Goal: Transaction & Acquisition: Subscribe to service/newsletter

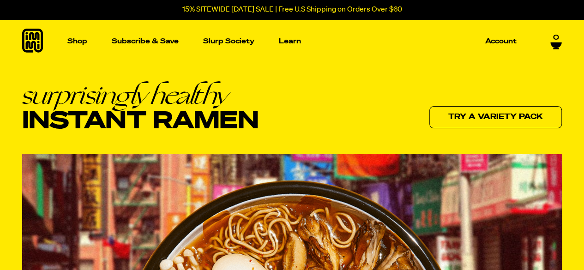
drag, startPoint x: 24, startPoint y: 103, endPoint x: 293, endPoint y: 119, distance: 269.3
click at [275, 120] on div "surprisingly healthy Instant Ramen Try a variety pack" at bounding box center [292, 106] width 540 height 48
click at [295, 118] on div "surprisingly healthy Instant Ramen Try a variety pack" at bounding box center [292, 106] width 540 height 48
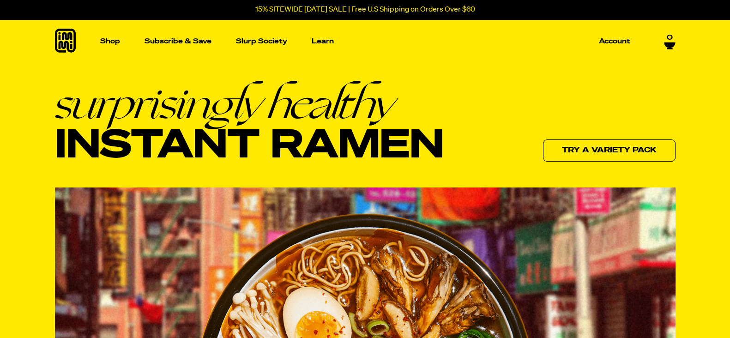
click at [453, 108] on div "surprisingly healthy Instant Ramen Try a variety pack" at bounding box center [365, 123] width 621 height 82
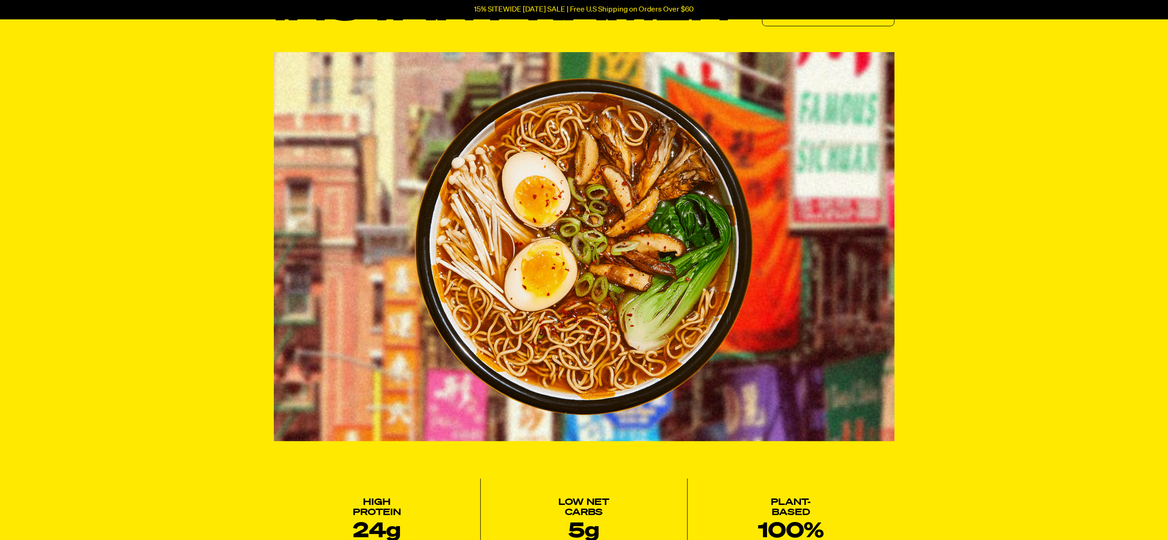
scroll to position [428, 0]
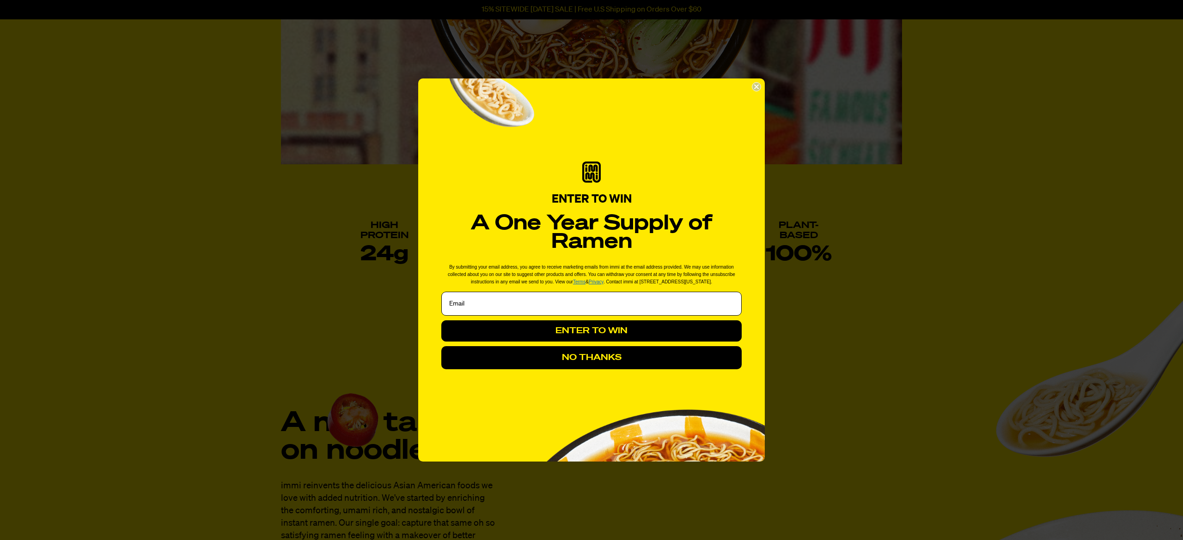
click at [584, 86] on circle "Close dialog" at bounding box center [756, 87] width 9 height 9
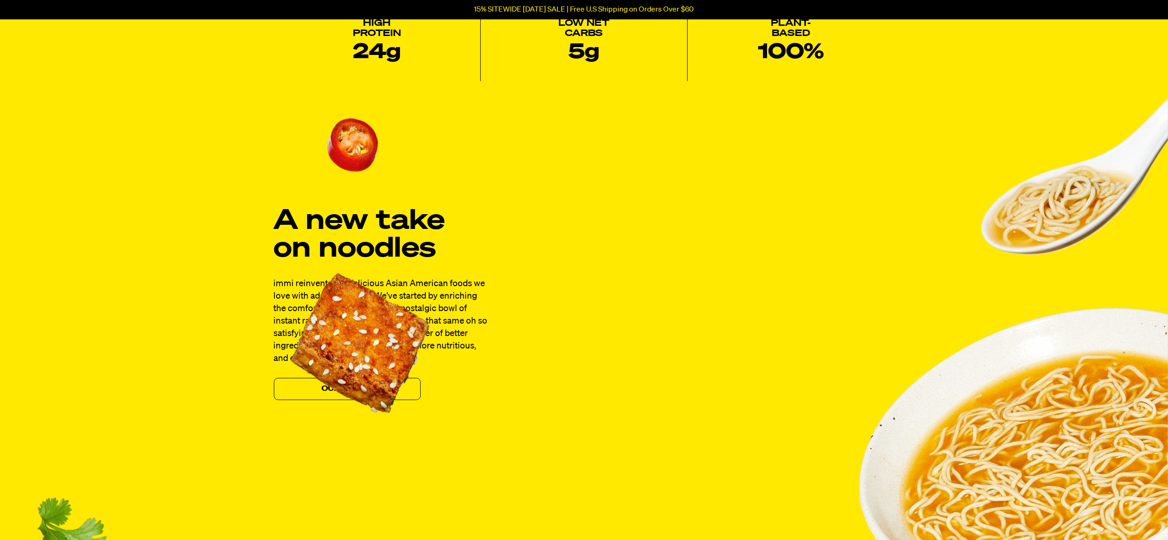
scroll to position [613, 0]
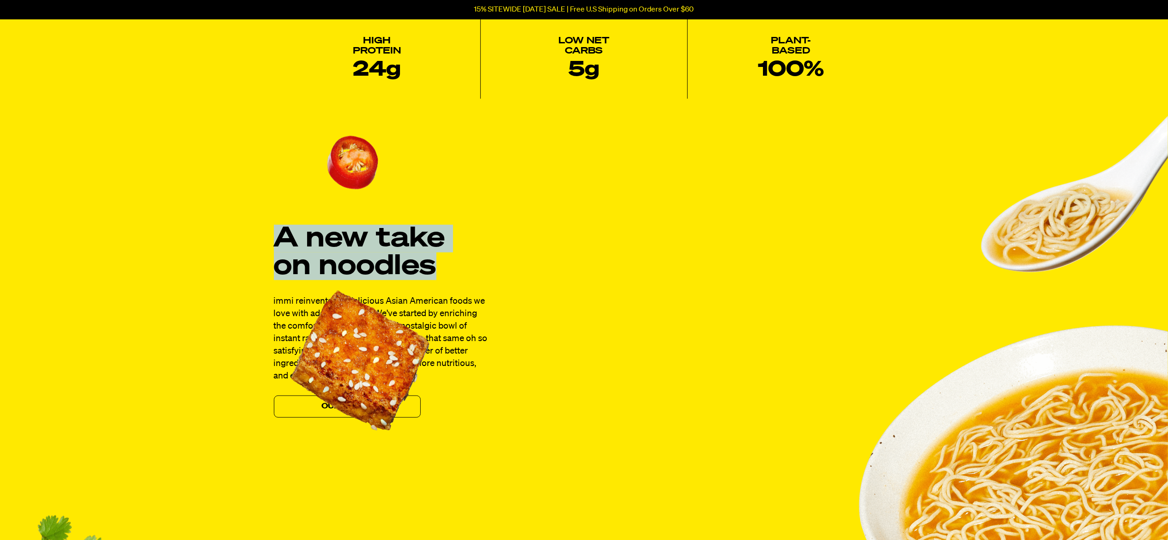
drag, startPoint x: 263, startPoint y: 230, endPoint x: 627, endPoint y: 280, distance: 367.9
click at [584, 270] on div "A new take on noodles immi reinvents the delicious Asian American foods we love…" at bounding box center [584, 409] width 665 height 582
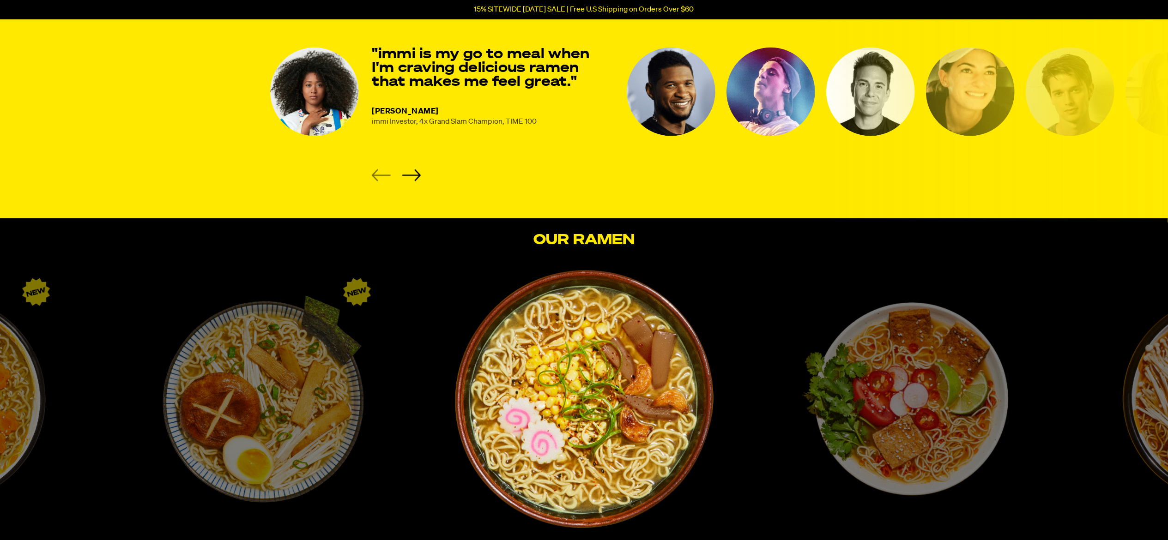
scroll to position [1444, 0]
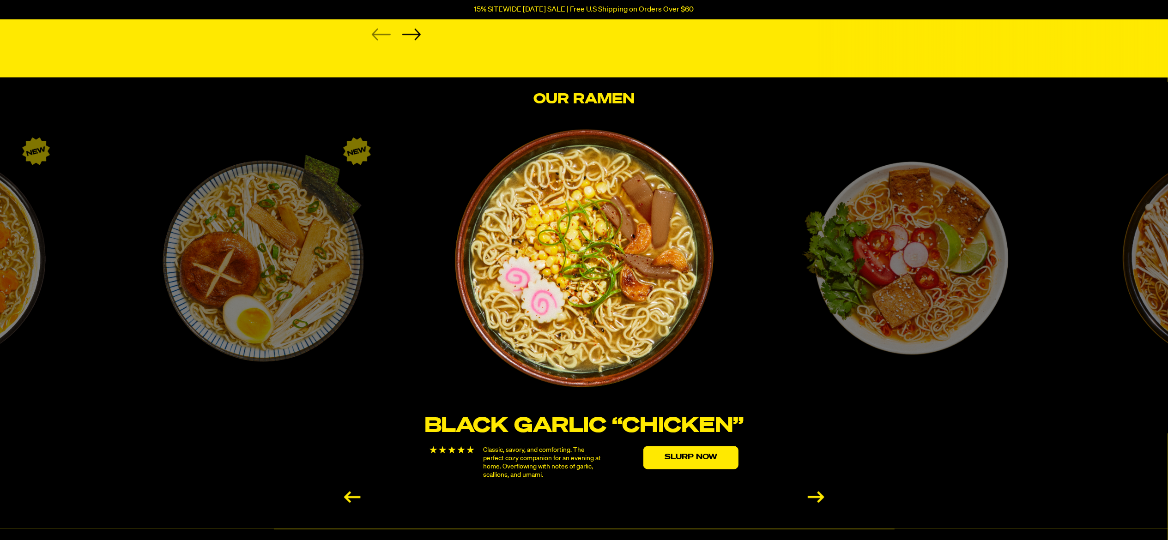
click at [584, 88] on section "Our Ramen Black Garlic “Chicken” Classic, savory, and comforting. The perfect c…" at bounding box center [584, 304] width 1168 height 452
click at [584, 231] on div "Tom Yum “Shrimp” Fresh, bright, and zesty. A vibrant bowl to slurp under the co…" at bounding box center [905, 319] width 321 height 380
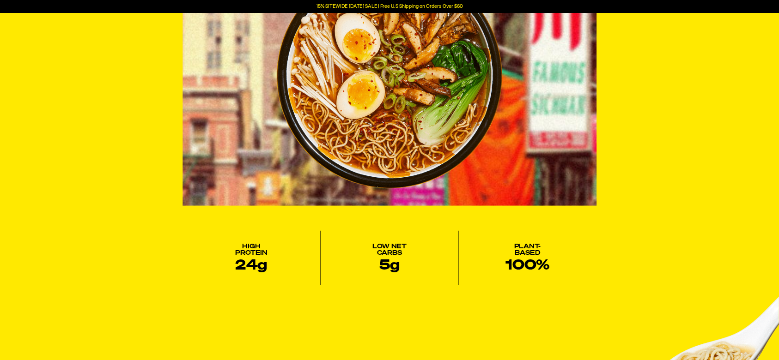
scroll to position [0, 0]
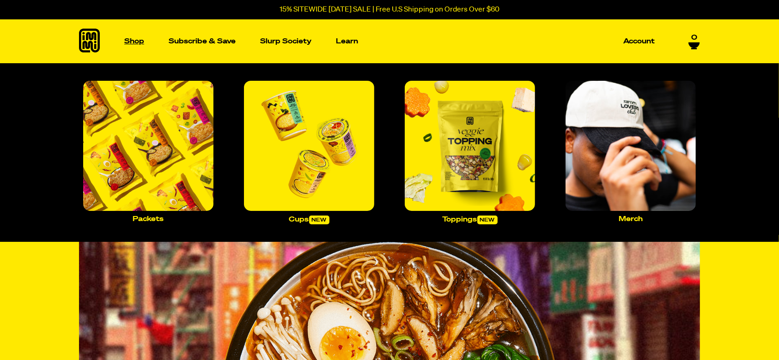
click at [135, 39] on p "Shop" at bounding box center [134, 41] width 20 height 7
click at [121, 36] on link "Shop" at bounding box center [134, 41] width 27 height 44
click at [125, 39] on p "Shop" at bounding box center [134, 41] width 20 height 7
click at [134, 43] on p "Shop" at bounding box center [134, 41] width 20 height 7
click at [188, 161] on img "Main navigation" at bounding box center [148, 146] width 130 height 130
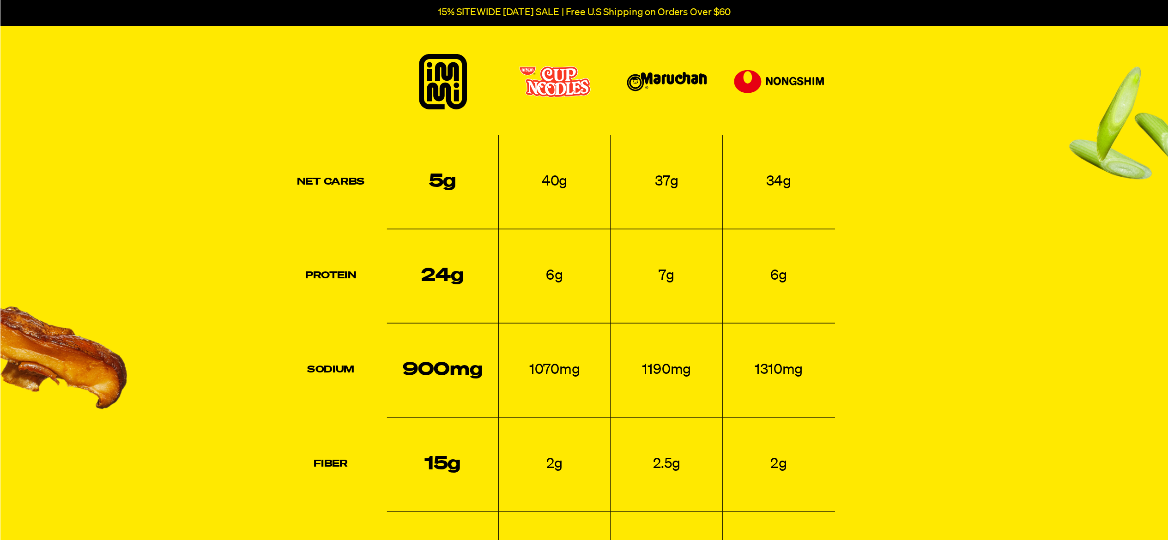
scroll to position [919, 0]
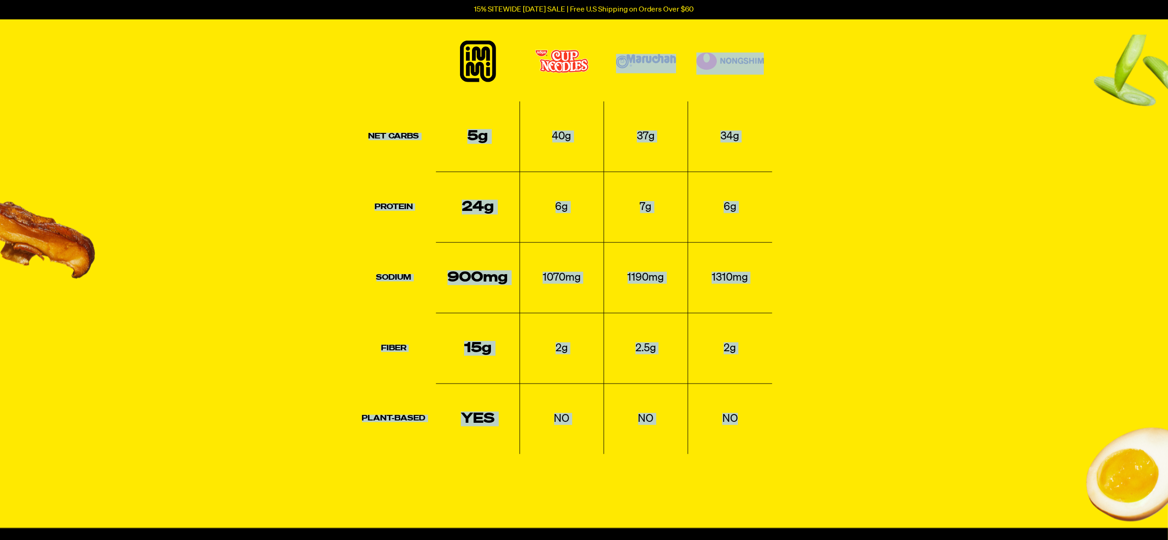
drag, startPoint x: 621, startPoint y: 46, endPoint x: 753, endPoint y: 425, distance: 400.6
click at [584, 270] on table "Net Carbs 5g 40g 37g 34g Protein 24g 6g 7g 6g Sodium 900mg 1070mg 1190mg 1310mg…" at bounding box center [562, 244] width 420 height 419
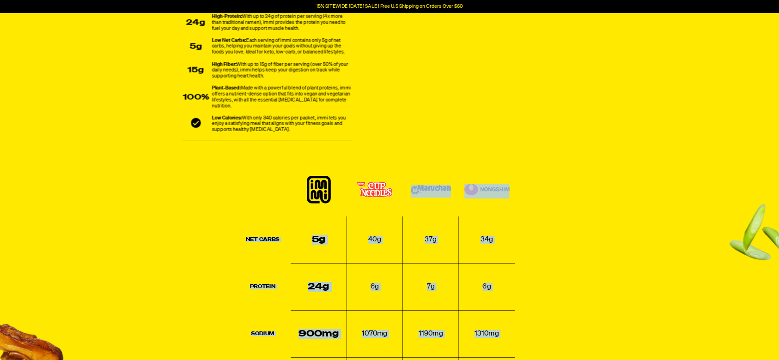
scroll to position [586, 0]
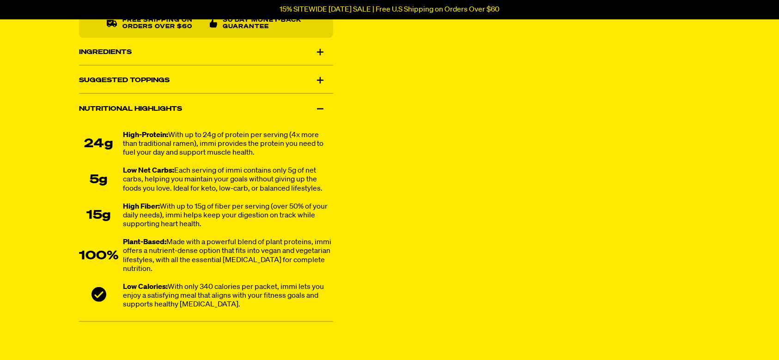
scroll to position [648, 0]
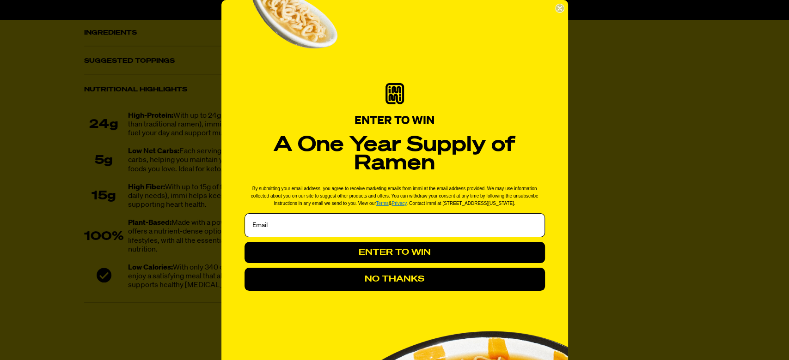
click at [558, 9] on circle "Close dialog" at bounding box center [559, 8] width 9 height 9
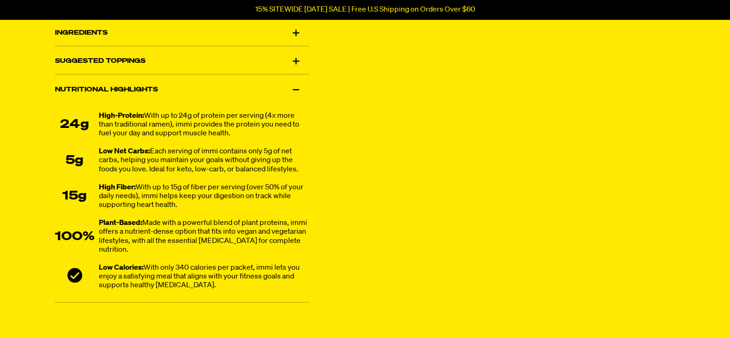
drag, startPoint x: 195, startPoint y: 270, endPoint x: 56, endPoint y: 113, distance: 209.8
click at [56, 114] on ul "24g High-Protein: With up to 24g of protein per serving (4x more than tradition…" at bounding box center [182, 201] width 254 height 179
drag, startPoint x: 331, startPoint y: 203, endPoint x: 334, endPoint y: 209, distance: 7.0
drag, startPoint x: 184, startPoint y: 287, endPoint x: 181, endPoint y: 299, distance: 12.4
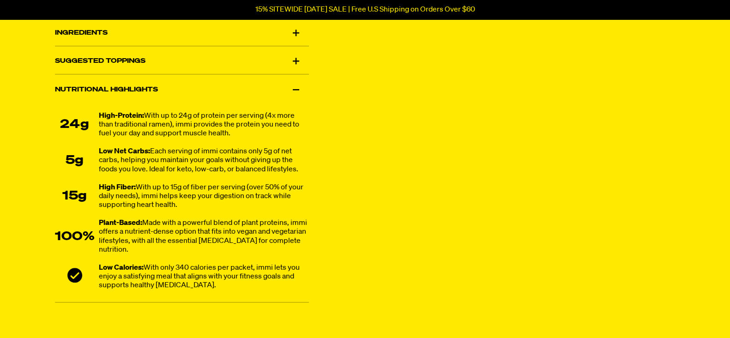
click at [184, 270] on div "Low Calories: With only 340 calories per packet, immi lets you enjoy a satisfyi…" at bounding box center [204, 277] width 210 height 27
click at [180, 270] on div "24g High-Protein: With up to 24g of protein per serving (4x more than tradition…" at bounding box center [182, 207] width 254 height 191
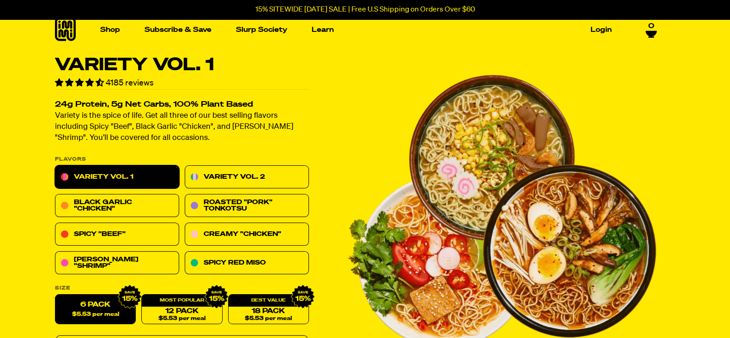
scroll to position [0, 0]
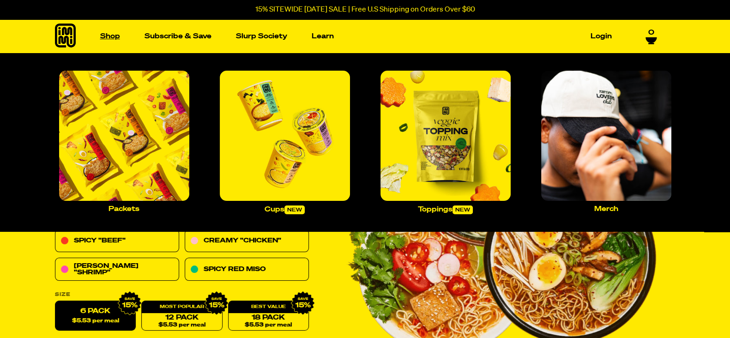
click at [114, 36] on link "Shop" at bounding box center [110, 36] width 27 height 14
click at [487, 169] on img "Main navigation" at bounding box center [446, 136] width 130 height 130
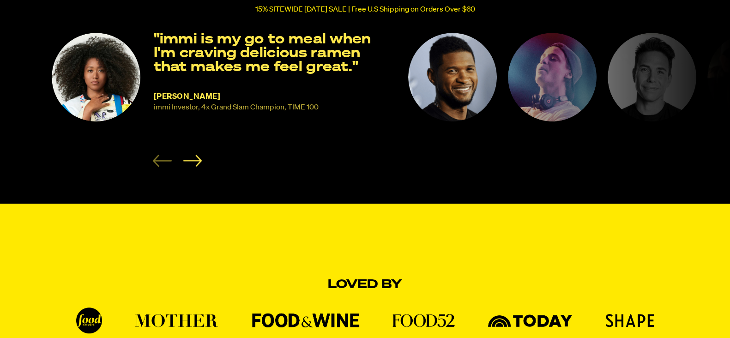
scroll to position [115, 0]
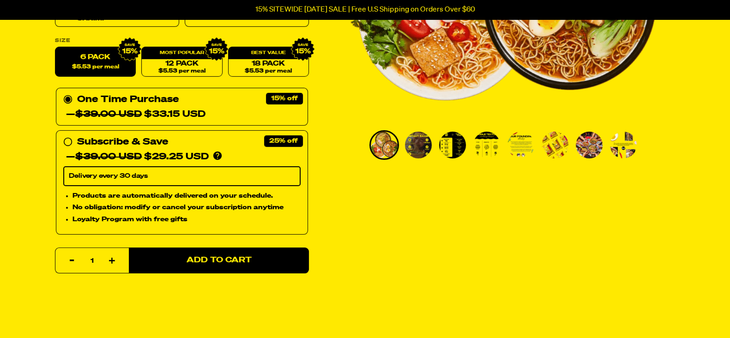
scroll to position [173, 0]
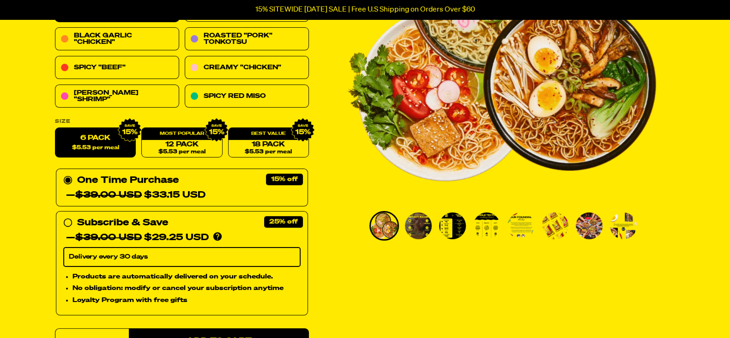
click at [593, 229] on img "Go to slide 7" at bounding box center [589, 225] width 27 height 27
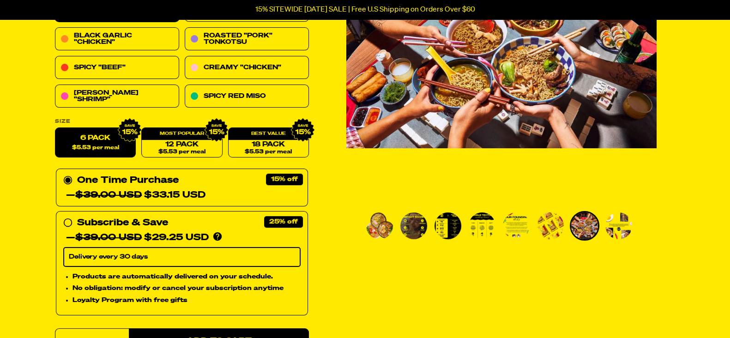
click at [510, 223] on img "Go to slide 5" at bounding box center [516, 225] width 27 height 27
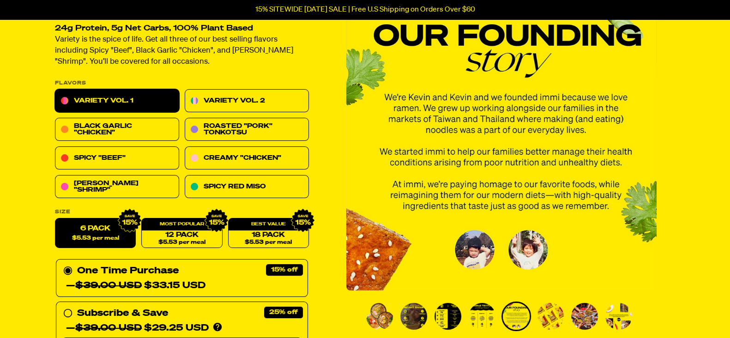
scroll to position [0, 0]
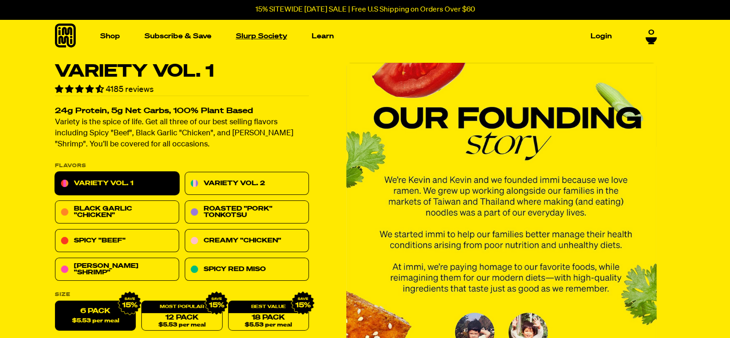
click at [277, 36] on link "Slurp Society" at bounding box center [261, 36] width 59 height 14
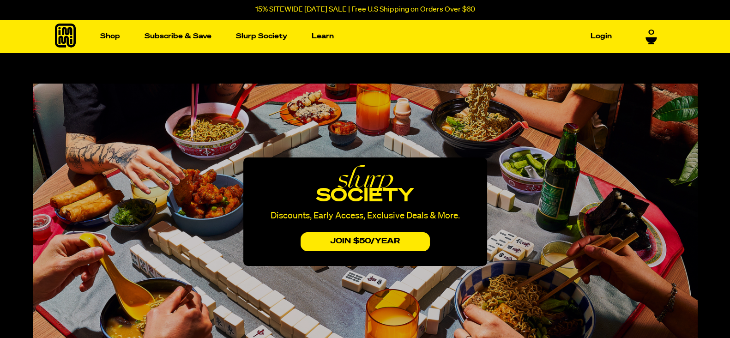
click at [198, 30] on link "Subscribe & Save" at bounding box center [178, 36] width 74 height 14
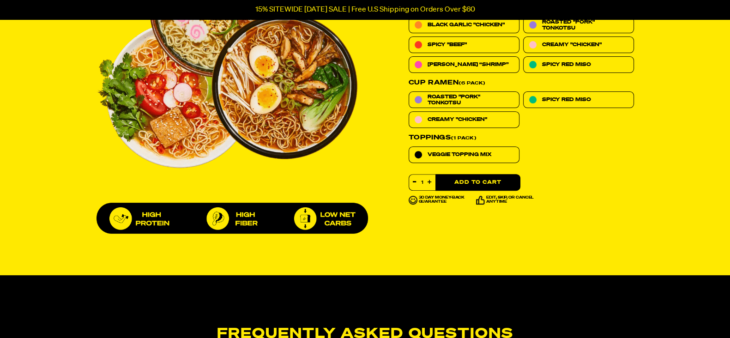
scroll to position [346, 0]
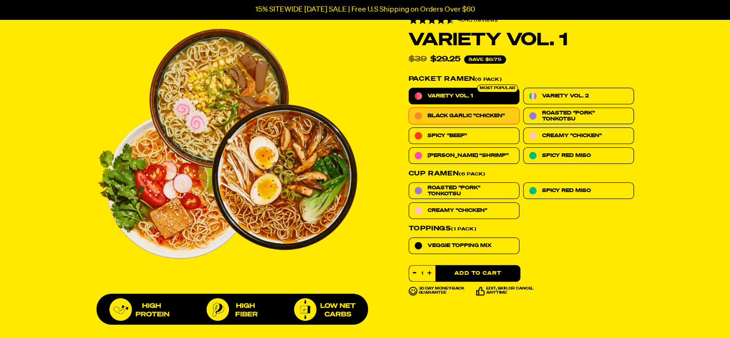
click at [485, 119] on label "Black Garlic "Chicken"" at bounding box center [464, 116] width 111 height 17
click at [409, 108] on input "Black Garlic "Chicken"" at bounding box center [409, 108] width 0 height 0
radio input "true"
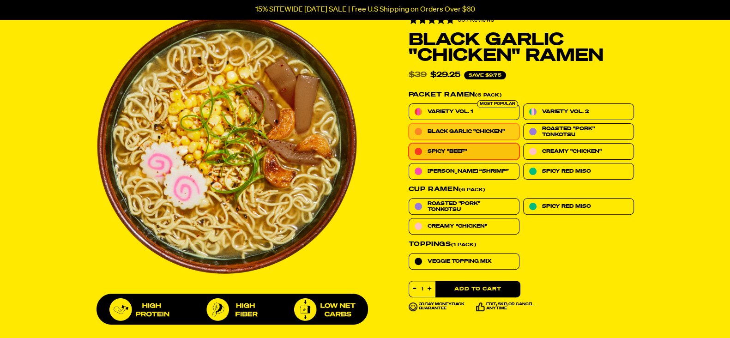
click at [452, 155] on label "Spicy "Beef"" at bounding box center [464, 151] width 111 height 17
click at [409, 144] on input "Spicy "Beef"" at bounding box center [409, 143] width 0 height 0
radio input "true"
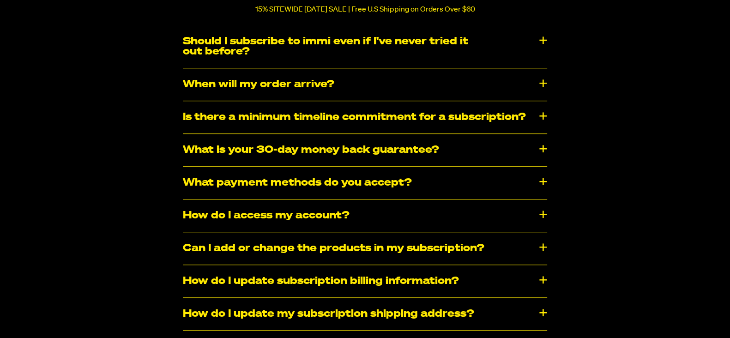
scroll to position [866, 0]
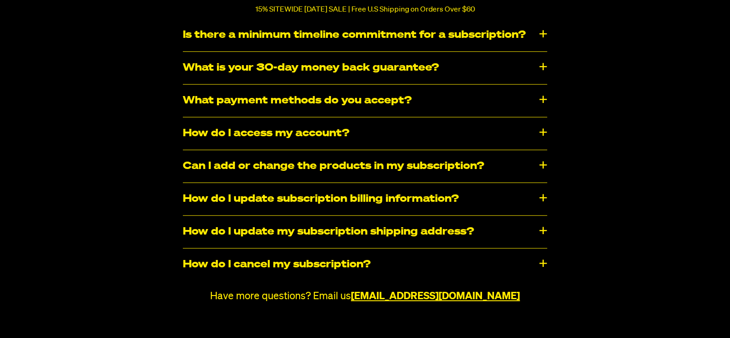
click at [603, 155] on div "Frequently Asked Questions Should I subscribe to immi even if I've never tried …" at bounding box center [365, 101] width 665 height 404
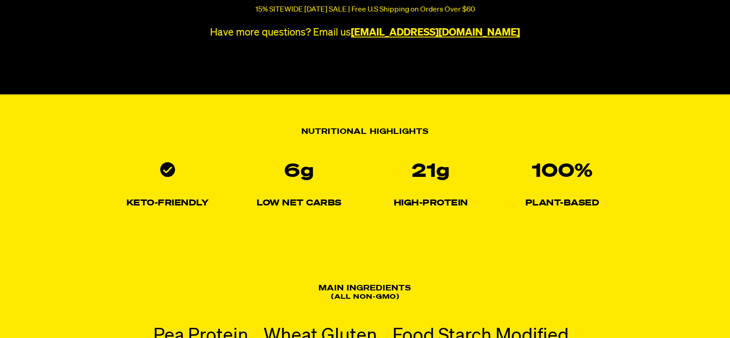
scroll to position [1213, 0]
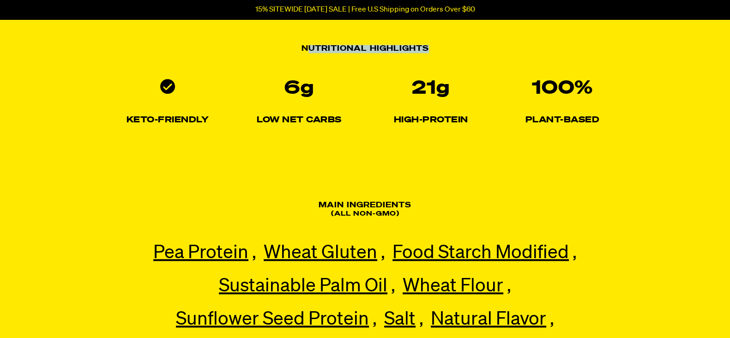
drag, startPoint x: 313, startPoint y: 49, endPoint x: 478, endPoint y: 52, distance: 164.9
click at [477, 52] on h2 "Nutritional Highlights" at bounding box center [365, 49] width 621 height 8
click at [478, 52] on h2 "Nutritional Highlights" at bounding box center [365, 49] width 621 height 8
click at [490, 52] on h2 "Nutritional Highlights" at bounding box center [365, 49] width 621 height 8
click at [488, 125] on li "21g High-Protein" at bounding box center [431, 105] width 132 height 70
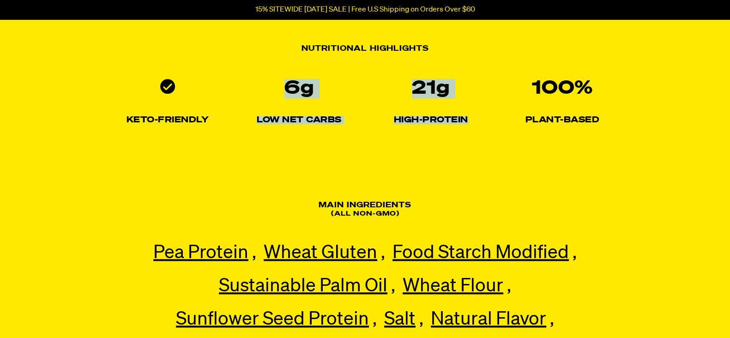
drag, startPoint x: 281, startPoint y: 82, endPoint x: 495, endPoint y: 140, distance: 221.5
click at [494, 140] on ul "Keto-Friendly 6g Low Net Carbs 21g High-Protein 100% Plant-based" at bounding box center [365, 106] width 621 height 73
click at [495, 140] on ul "Keto-Friendly 6g Low Net Carbs 21g High-Protein 100% Plant-based" at bounding box center [365, 106] width 621 height 73
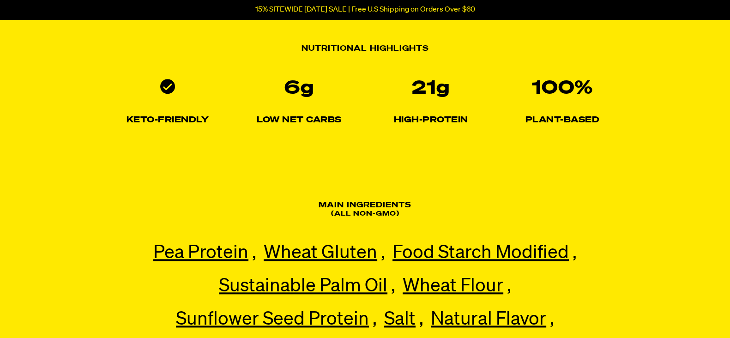
click at [524, 155] on section "Nutritional Highlights Keto-Friendly 6g Low Net Carbs 21g High-Protein 100% Pla…" at bounding box center [365, 86] width 730 height 149
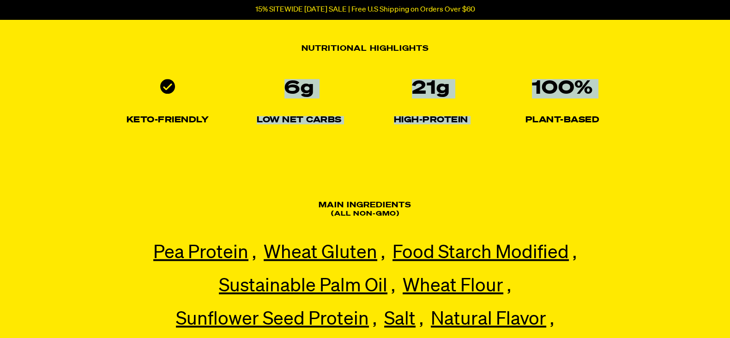
drag, startPoint x: 340, startPoint y: 123, endPoint x: 261, endPoint y: 77, distance: 91.5
click at [257, 86] on section "Nutritional Highlights Keto-Friendly 6g Low Net Carbs 21g High-Protein 100% Pla…" at bounding box center [365, 86] width 730 height 149
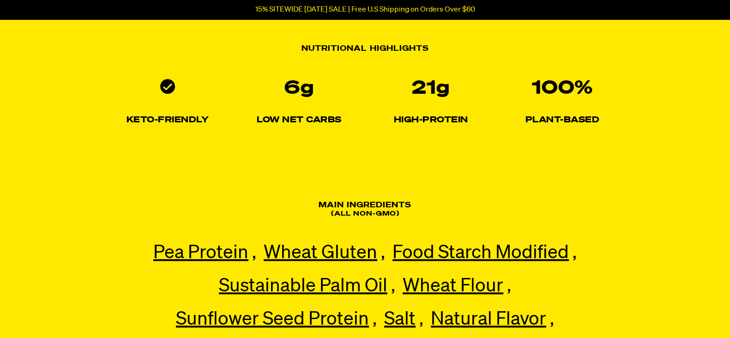
click at [623, 155] on section "Nutritional Highlights Keto-Friendly 6g Low Net Carbs 21g High-Protein 100% Pla…" at bounding box center [365, 86] width 730 height 149
click at [622, 155] on section "Nutritional Highlights Keto-Friendly 6g Low Net Carbs 21g High-Protein 100% Pla…" at bounding box center [365, 86] width 730 height 149
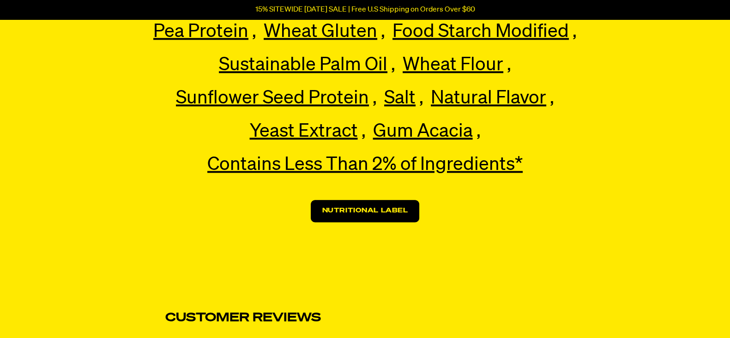
scroll to position [1559, 0]
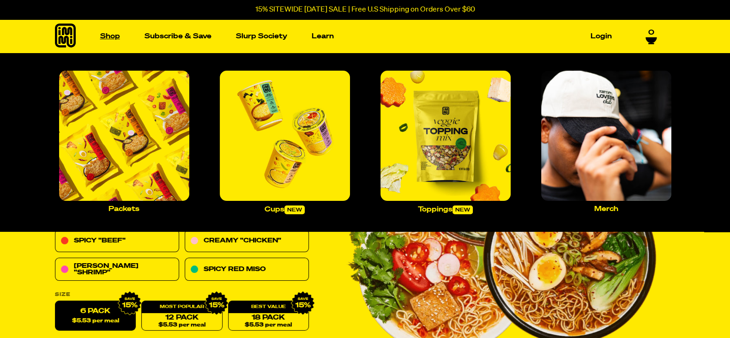
click at [102, 39] on link "Shop" at bounding box center [110, 36] width 27 height 14
click at [128, 164] on img "Main navigation" at bounding box center [124, 136] width 130 height 130
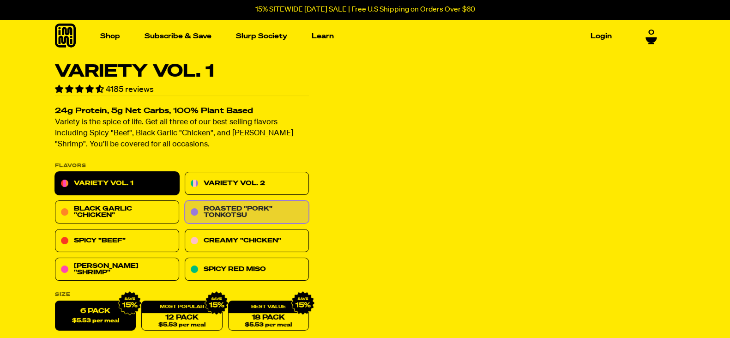
click at [245, 212] on link "Roasted "Pork" Tonkotsu" at bounding box center [247, 212] width 124 height 23
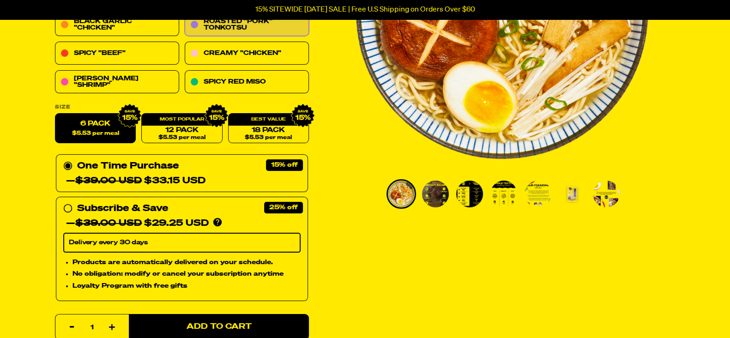
scroll to position [289, 0]
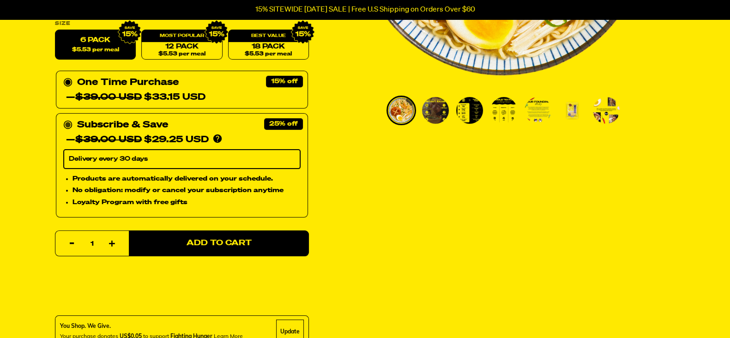
click at [198, 127] on div "Subscribe & Save 25% — $39.00 USD $29.25 USD You'll receive your selected flavo…" at bounding box center [181, 133] width 237 height 30
click at [69, 118] on input "Subscribe & Save 25% — $39.00 USD $29.25 USD You'll receive your selected flavo…" at bounding box center [66, 118] width 6 height 0
click at [450, 109] on ul "PDP main carousel thumbnails" at bounding box center [506, 111] width 239 height 30
click at [426, 107] on img "Go to slide 2" at bounding box center [435, 110] width 27 height 27
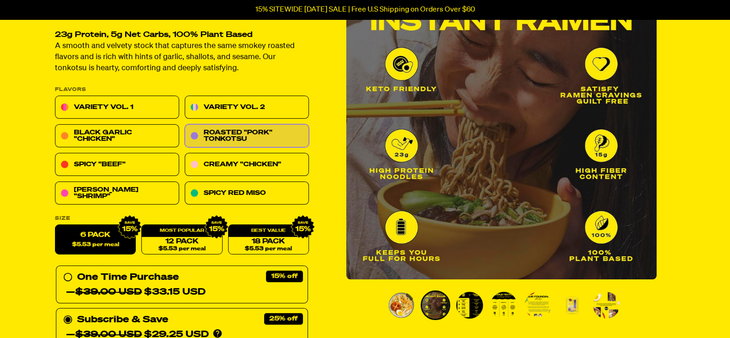
scroll to position [57, 0]
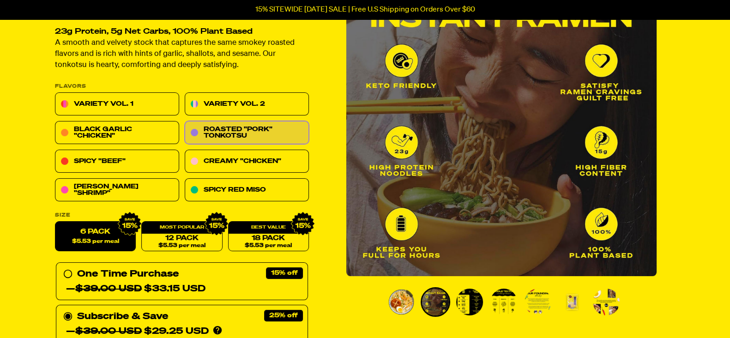
scroll to position [115, 0]
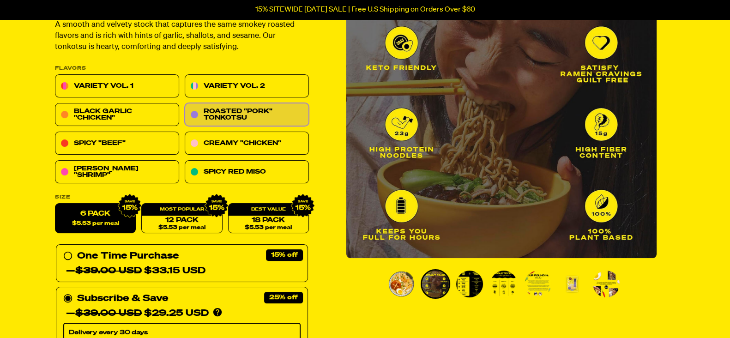
click at [471, 287] on img "Go to slide 3" at bounding box center [469, 284] width 27 height 27
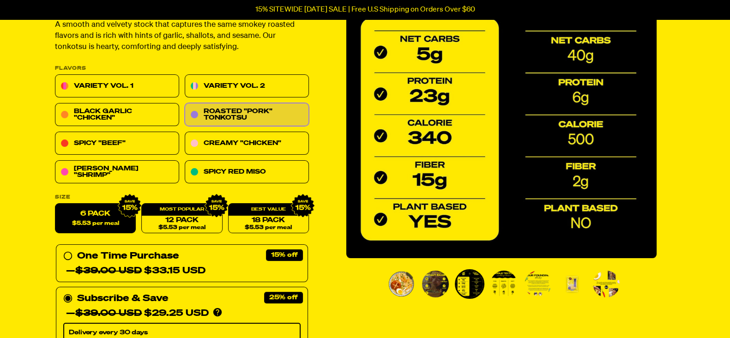
click at [501, 279] on img "Go to slide 4" at bounding box center [504, 284] width 27 height 27
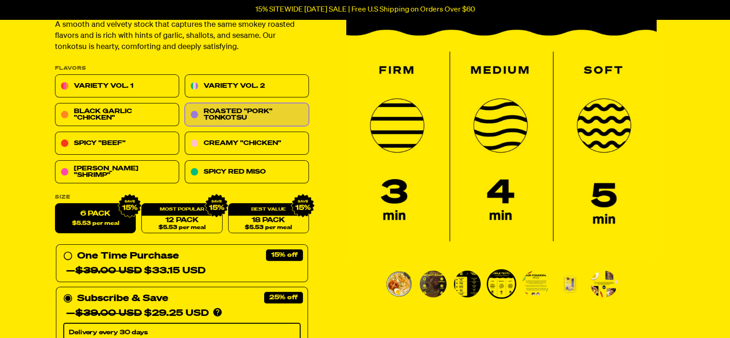
click at [554, 283] on ul "PDP main carousel thumbnails" at bounding box center [503, 284] width 239 height 30
click at [570, 286] on img "Go to slide 6" at bounding box center [570, 284] width 27 height 27
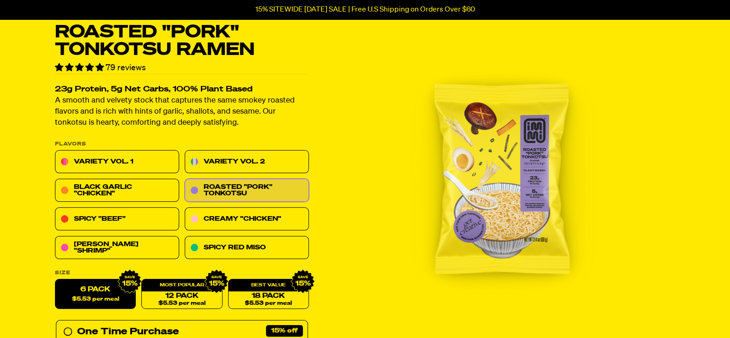
scroll to position [57, 0]
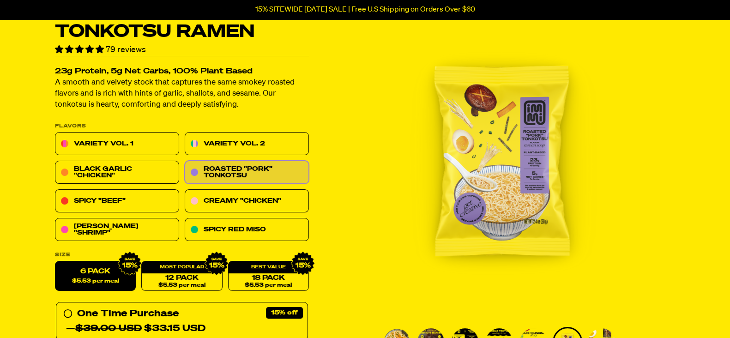
click at [501, 212] on img "6 of 7" at bounding box center [501, 161] width 310 height 310
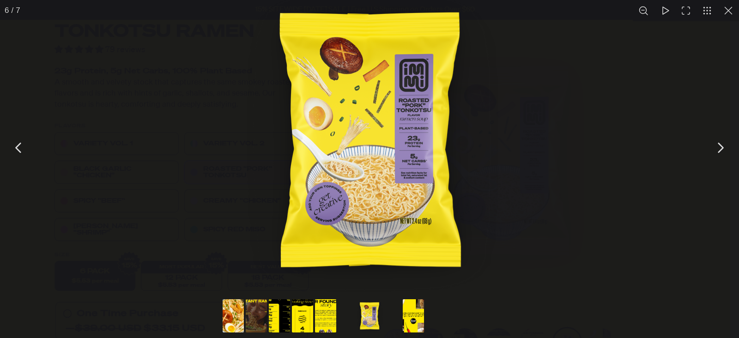
click at [425, 169] on img "You can close this modal content with the ESC key" at bounding box center [370, 140] width 416 height 416
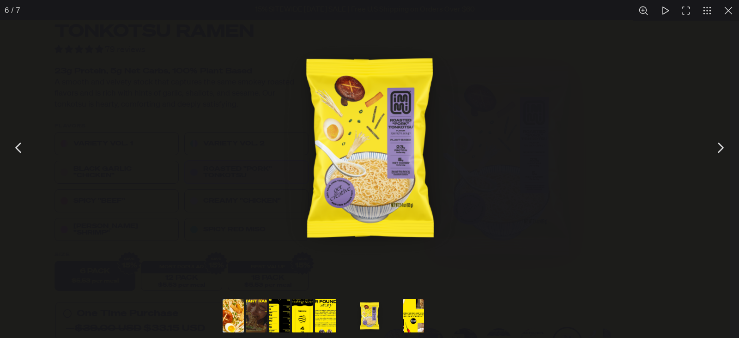
click at [404, 169] on img "You can close this modal content with the ESC key" at bounding box center [370, 148] width 292 height 292
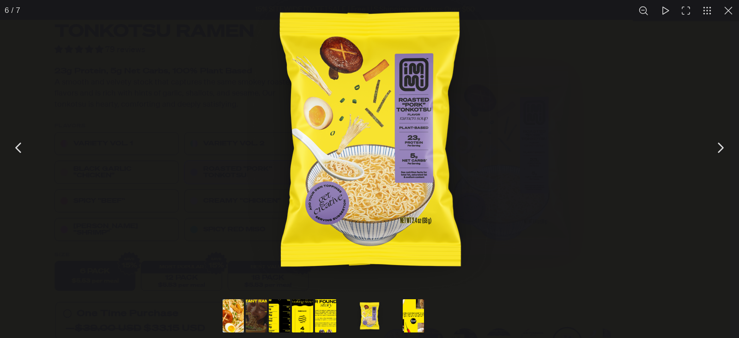
click at [23, 143] on button "You can close this modal content with the ESC key" at bounding box center [18, 147] width 23 height 23
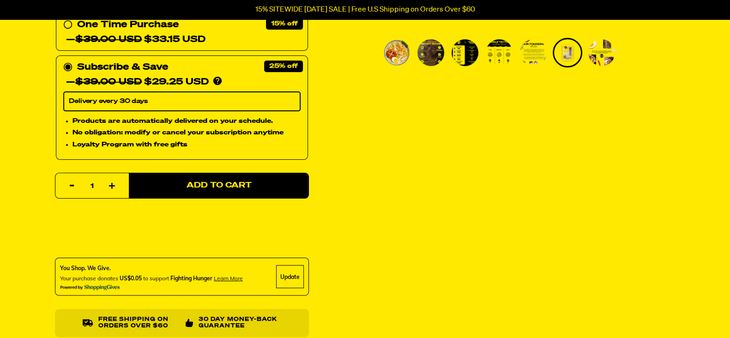
scroll to position [635, 0]
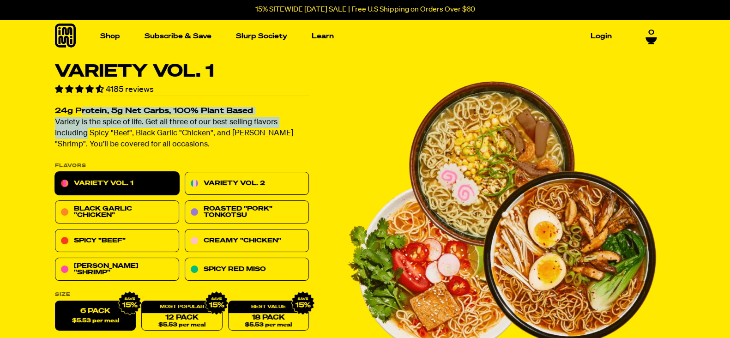
drag, startPoint x: 79, startPoint y: 105, endPoint x: 309, endPoint y: 115, distance: 230.3
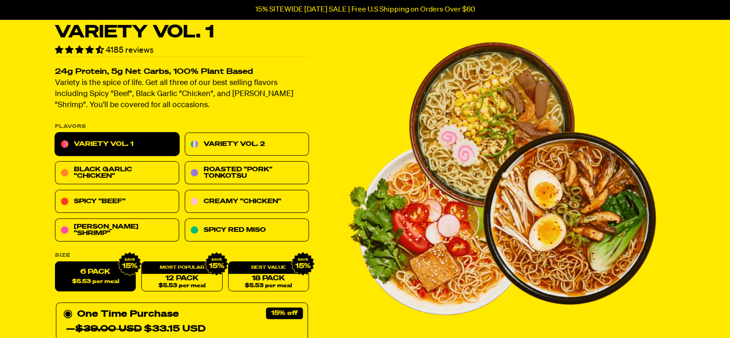
scroll to position [57, 0]
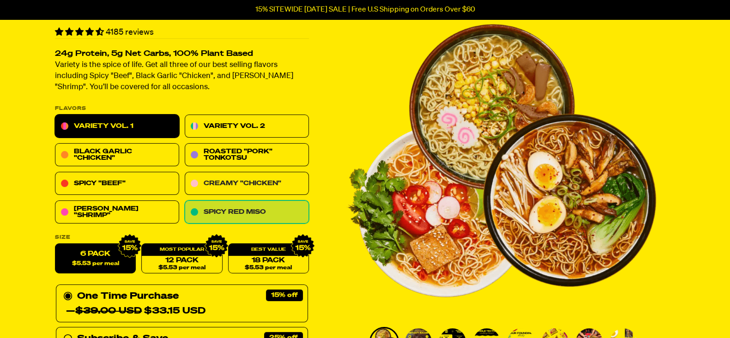
drag, startPoint x: 276, startPoint y: 191, endPoint x: 275, endPoint y: 202, distance: 10.7
click at [276, 192] on link "Creamy "Chicken"" at bounding box center [247, 183] width 124 height 23
click at [275, 213] on link "Spicy Red Miso" at bounding box center [247, 212] width 124 height 23
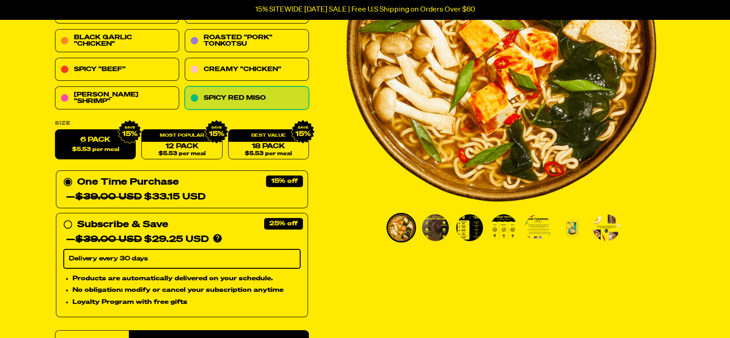
scroll to position [173, 0]
